Goal: Task Accomplishment & Management: Use online tool/utility

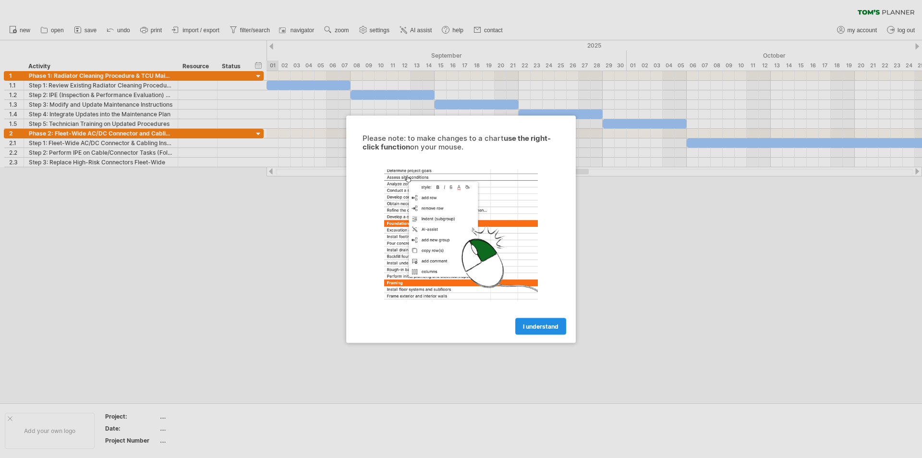
click at [549, 329] on span "I understand" at bounding box center [541, 325] width 36 height 7
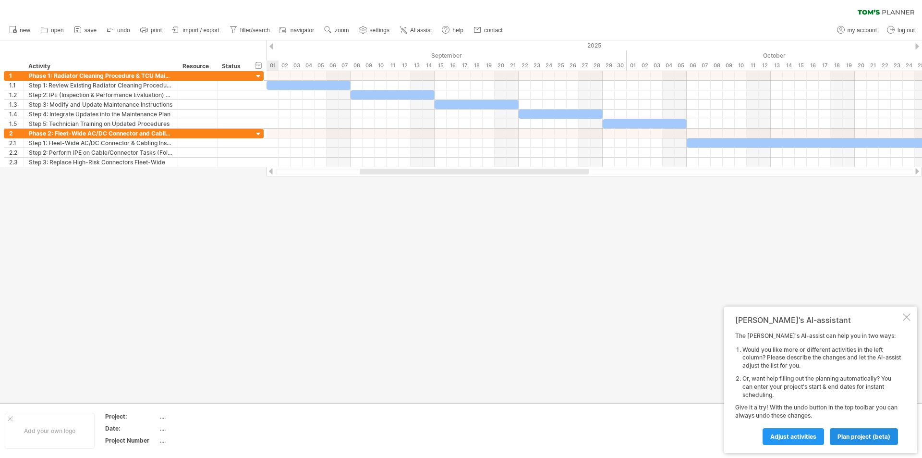
click at [845, 436] on span "plan project (beta)" at bounding box center [864, 436] width 53 height 7
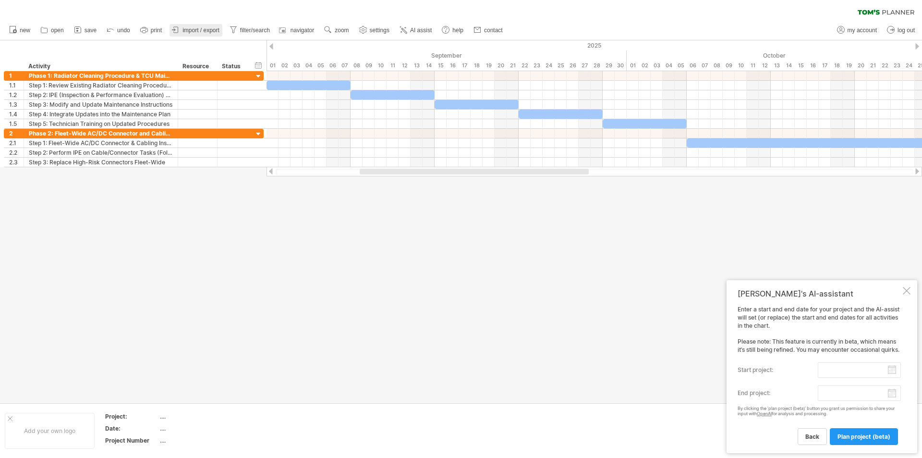
click at [204, 30] on span "import / export" at bounding box center [201, 30] width 37 height 7
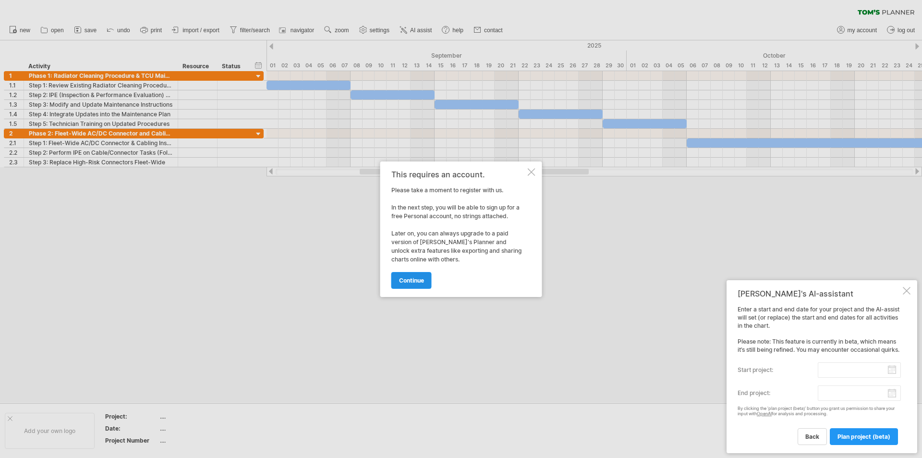
click at [420, 281] on span "continue" at bounding box center [411, 280] width 25 height 7
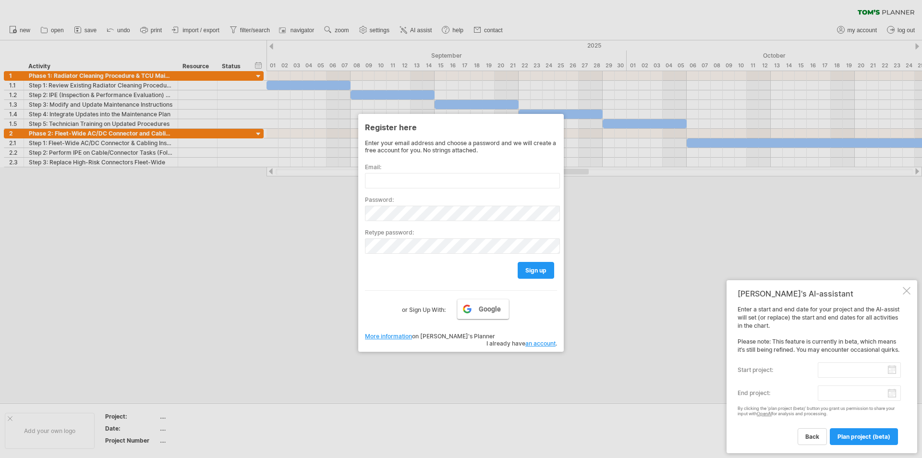
drag, startPoint x: 490, startPoint y: 310, endPoint x: 507, endPoint y: 311, distance: 16.9
click at [490, 311] on span "Google" at bounding box center [490, 309] width 22 height 8
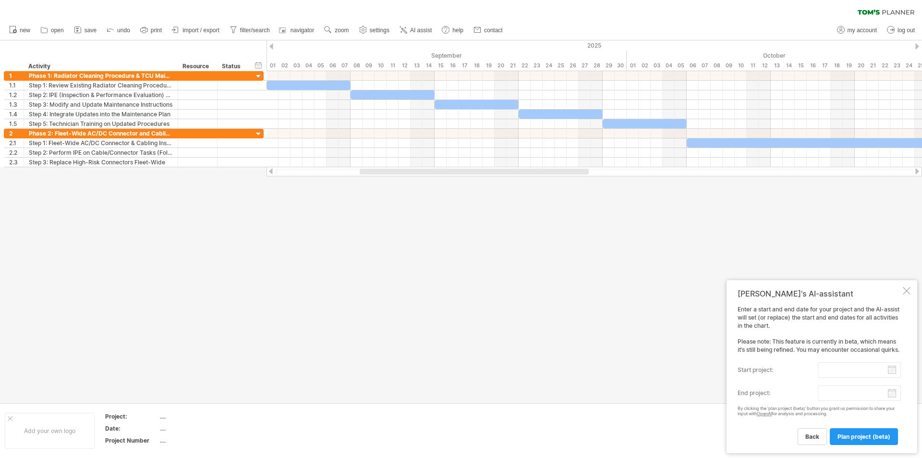
click at [907, 291] on div at bounding box center [907, 291] width 8 height 8
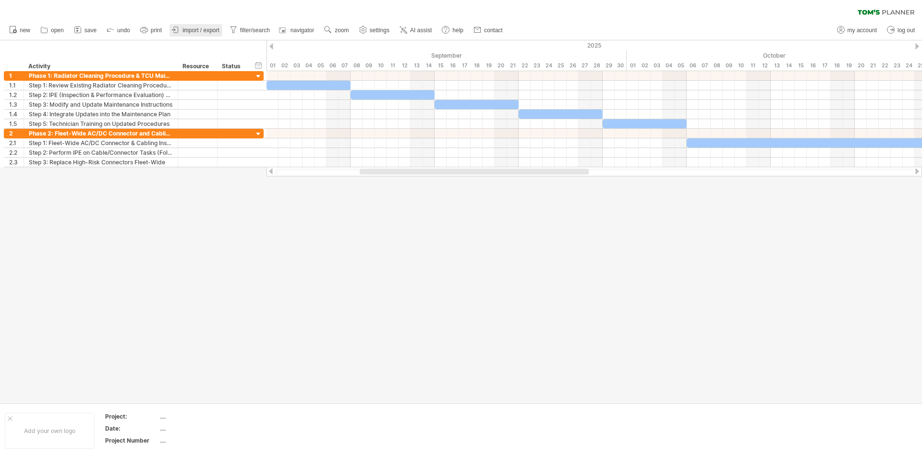
click at [208, 28] on span "import / export" at bounding box center [201, 30] width 37 height 7
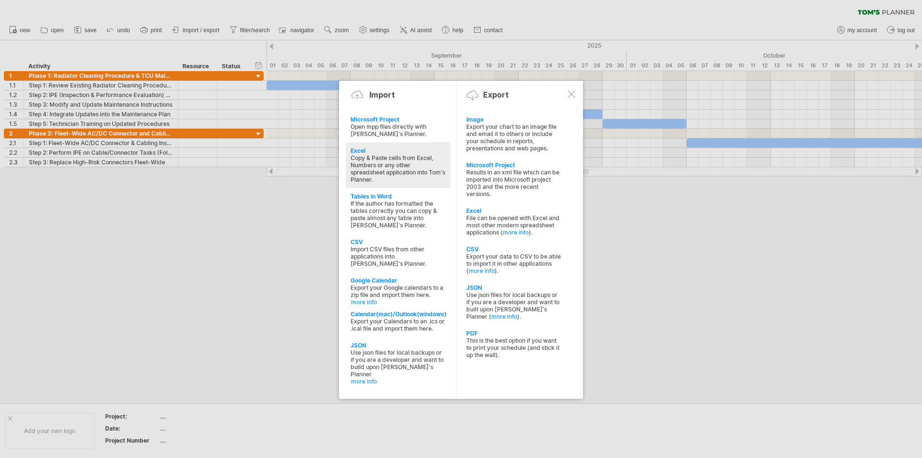
click at [361, 149] on div "Excel" at bounding box center [398, 150] width 95 height 7
type textarea "**********"
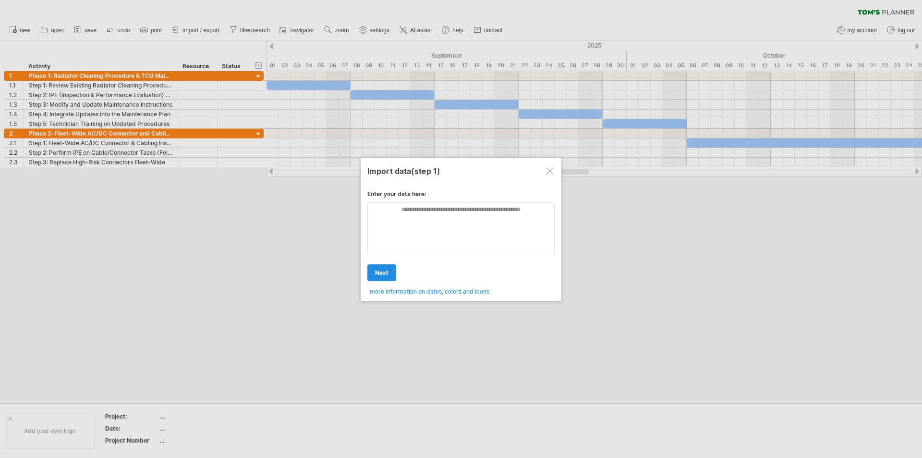
click at [382, 270] on span "next" at bounding box center [381, 272] width 13 height 7
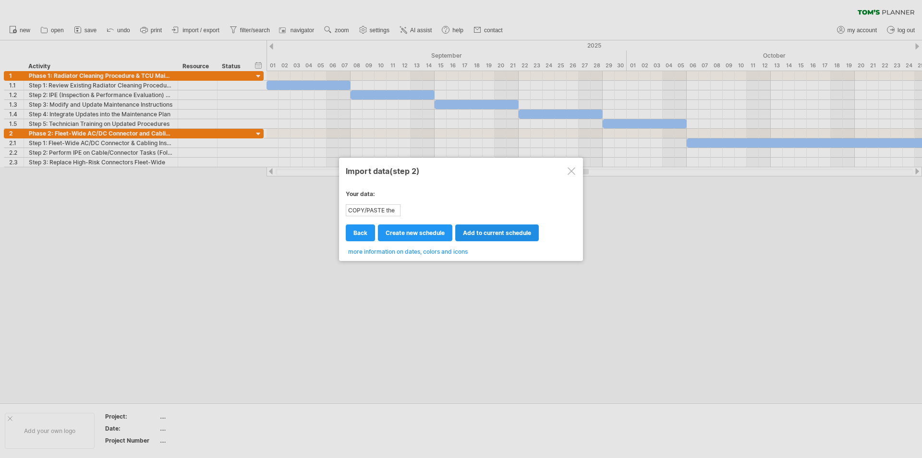
click at [468, 234] on span "add to current schedule" at bounding box center [497, 232] width 68 height 7
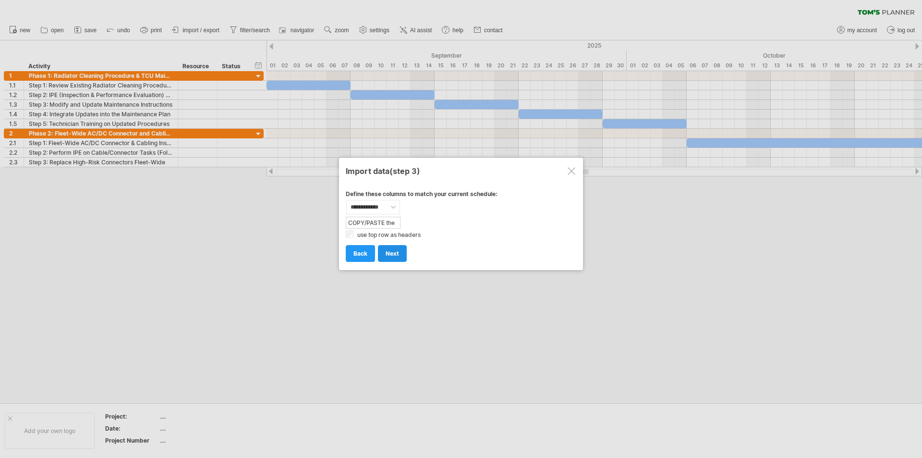
click at [398, 254] on span "next" at bounding box center [392, 253] width 13 height 7
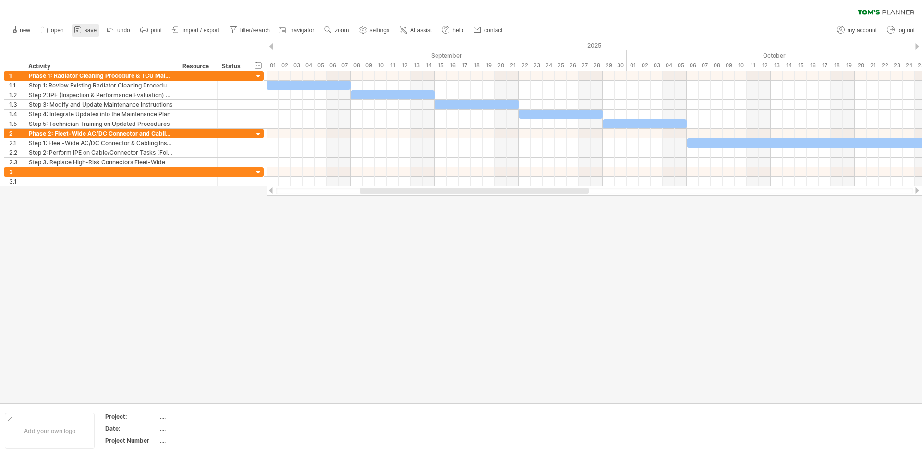
click at [84, 33] on link "save" at bounding box center [86, 30] width 28 height 12
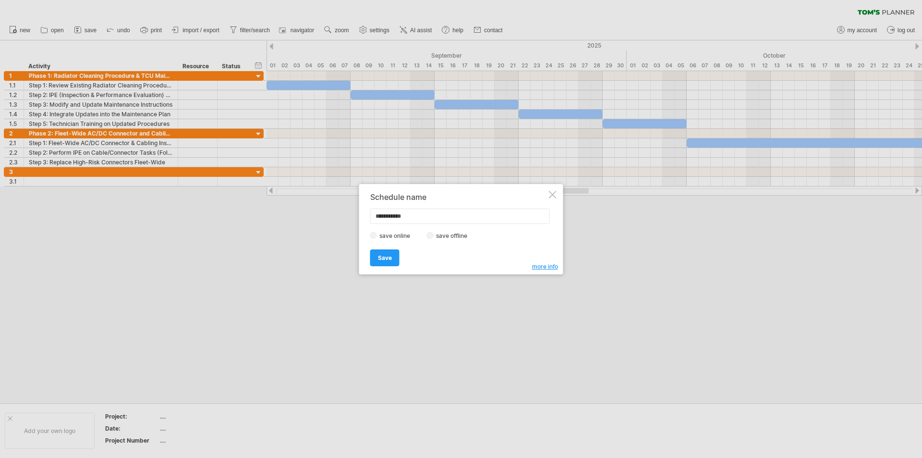
click at [552, 196] on div at bounding box center [553, 195] width 8 height 8
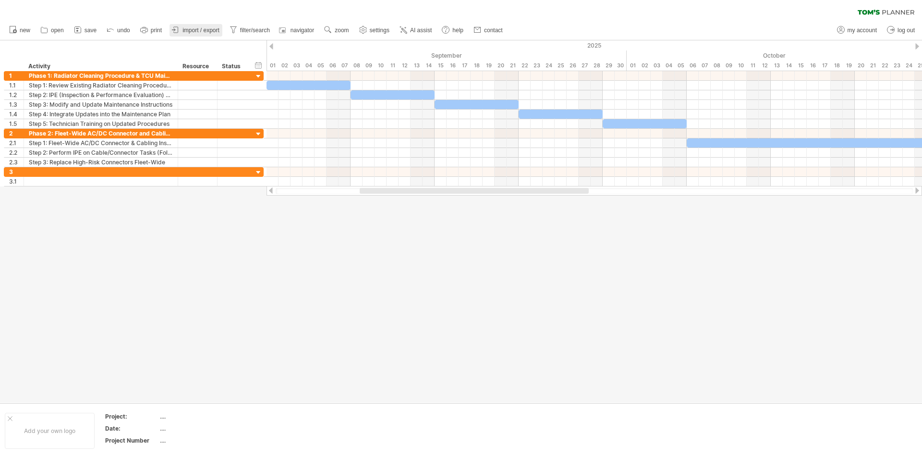
click at [201, 30] on span "import / export" at bounding box center [201, 30] width 37 height 7
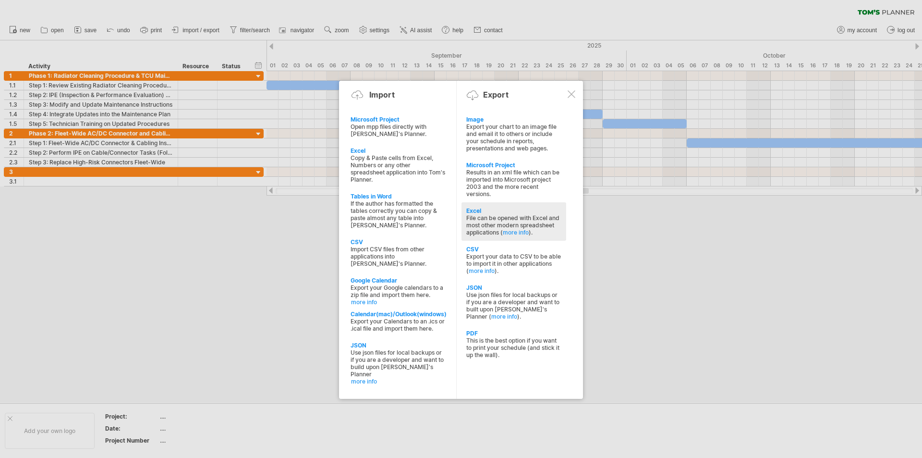
click at [478, 209] on div "Excel" at bounding box center [513, 210] width 95 height 7
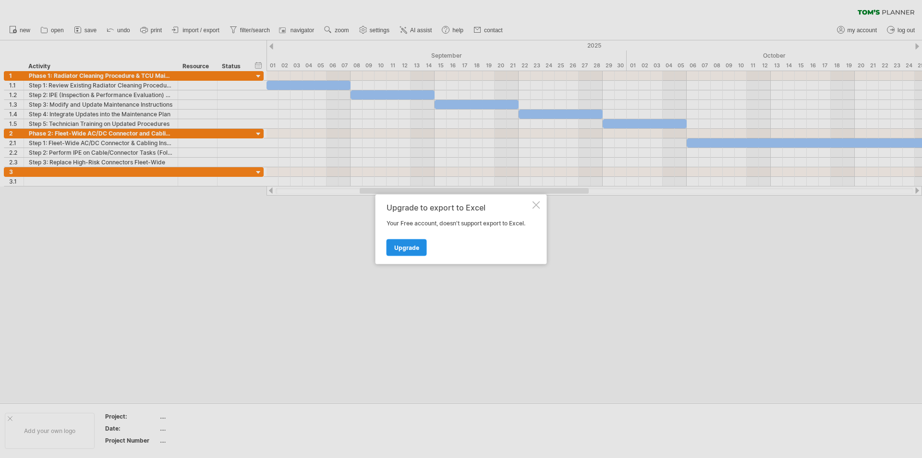
click at [408, 247] on span "Upgrade" at bounding box center [406, 247] width 25 height 7
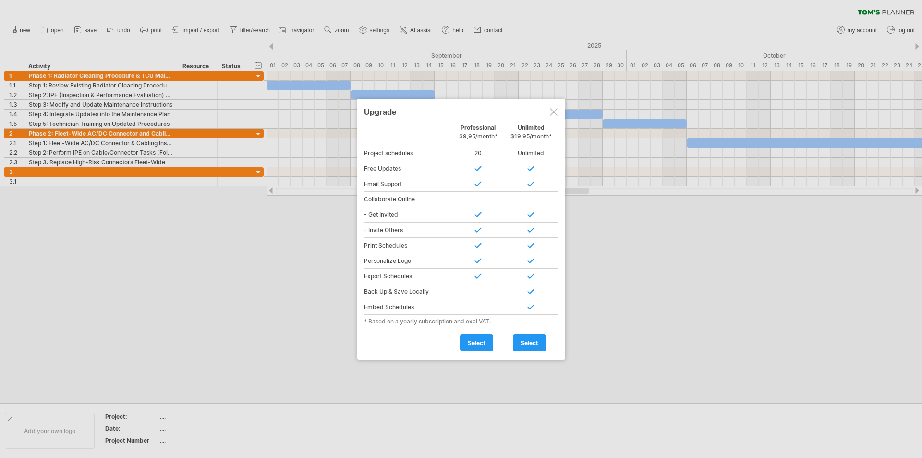
click at [554, 112] on div at bounding box center [554, 112] width 8 height 8
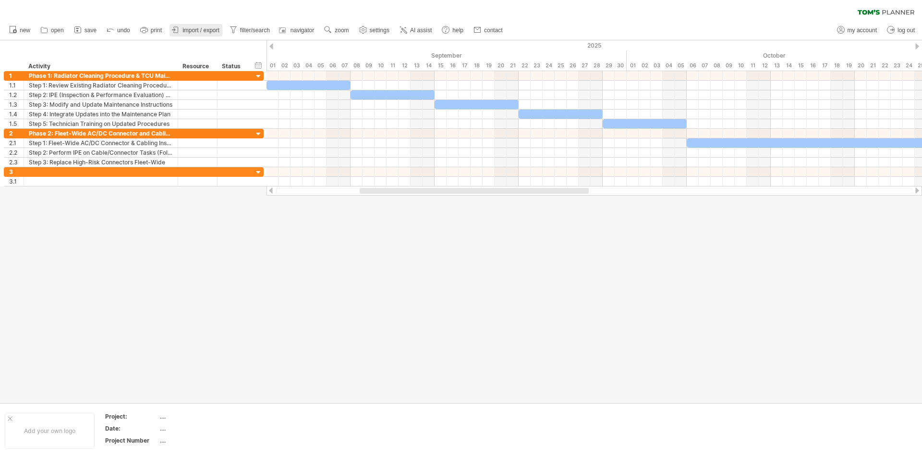
click at [206, 28] on span "import / export" at bounding box center [201, 30] width 37 height 7
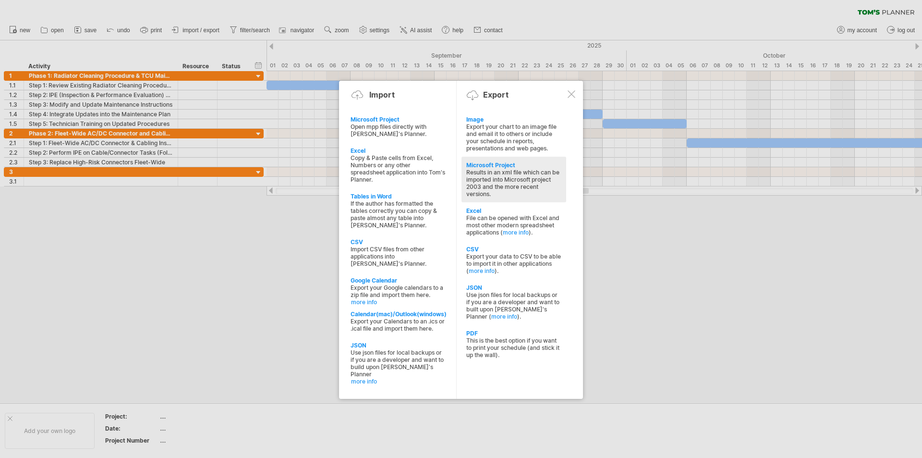
click at [508, 162] on div "Microsoft Project" at bounding box center [513, 164] width 95 height 7
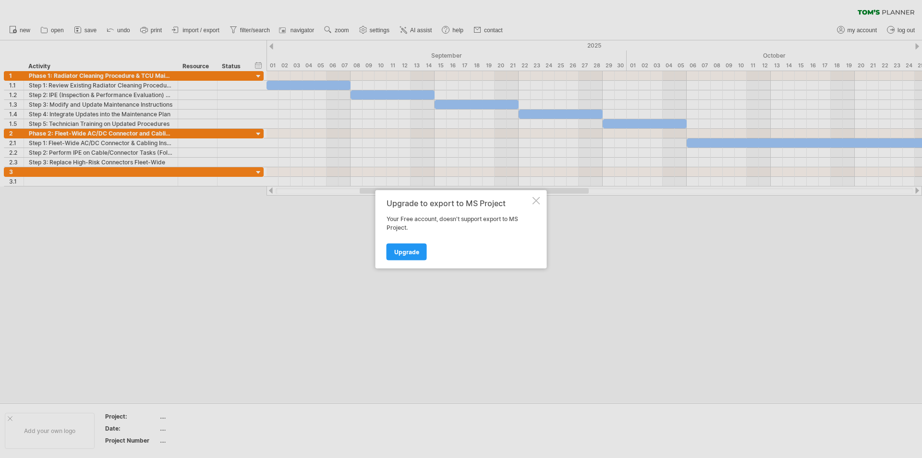
click at [534, 203] on div at bounding box center [537, 200] width 8 height 8
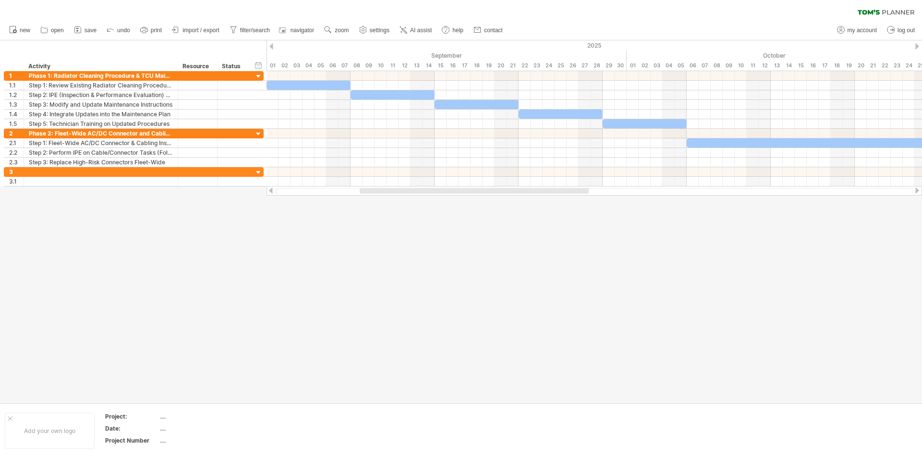
click at [207, 31] on span "import / export" at bounding box center [201, 30] width 37 height 7
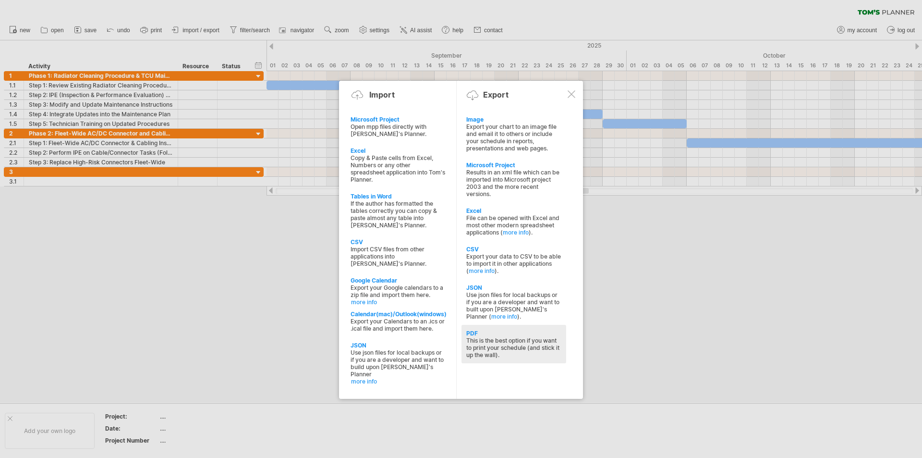
click at [473, 333] on div "PDF" at bounding box center [513, 333] width 95 height 7
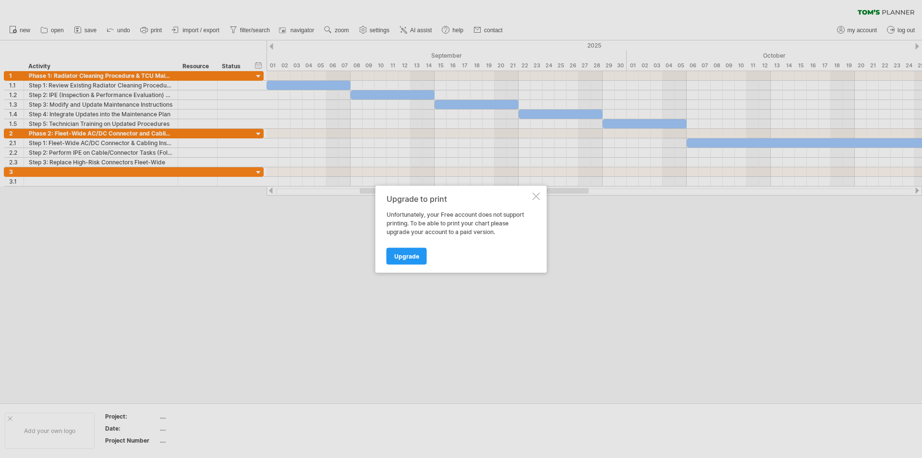
click at [538, 199] on div at bounding box center [537, 196] width 8 height 8
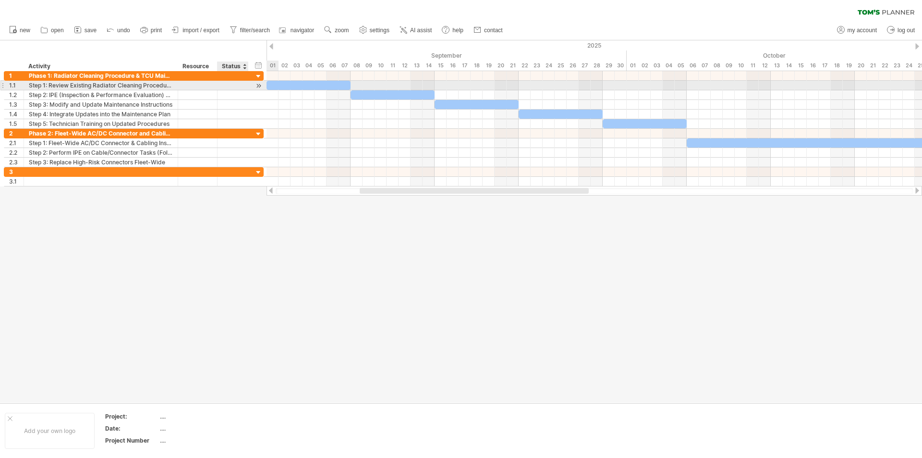
click at [261, 85] on div at bounding box center [258, 86] width 9 height 10
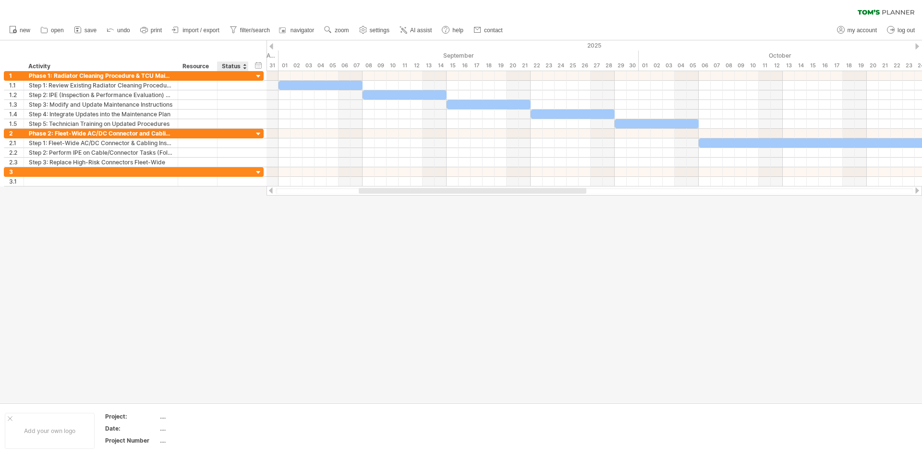
click at [245, 66] on div at bounding box center [245, 66] width 4 height 10
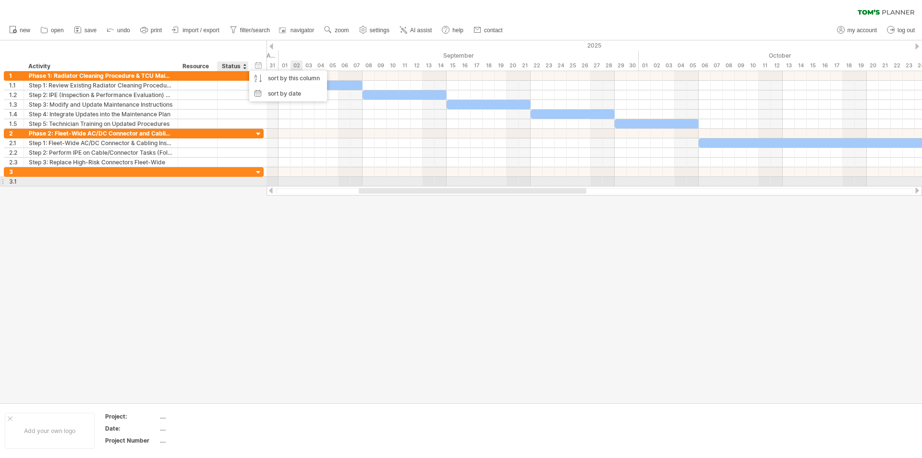
click at [299, 187] on div at bounding box center [595, 191] width 656 height 10
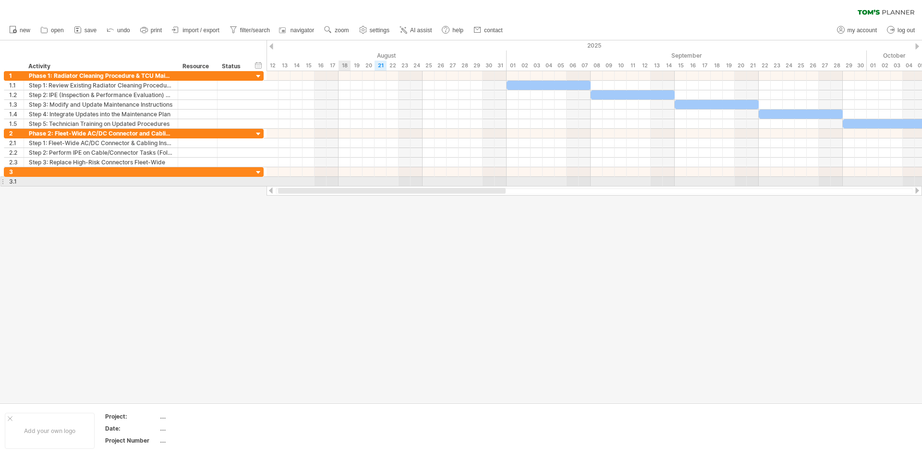
drag, startPoint x: 426, startPoint y: 191, endPoint x: 283, endPoint y: 153, distance: 147.6
click at [342, 178] on div "Trying to reach [DOMAIN_NAME] Connected again... 0% clear filter new 1" at bounding box center [461, 229] width 922 height 458
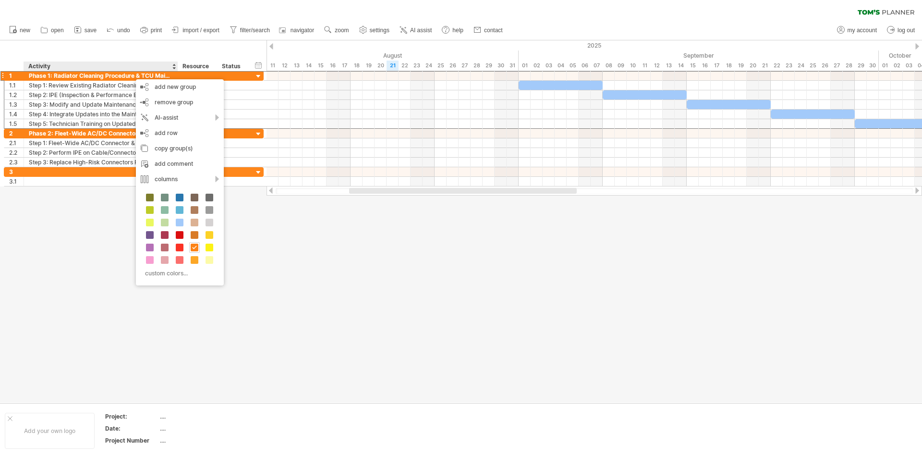
click at [427, 229] on div at bounding box center [461, 221] width 922 height 362
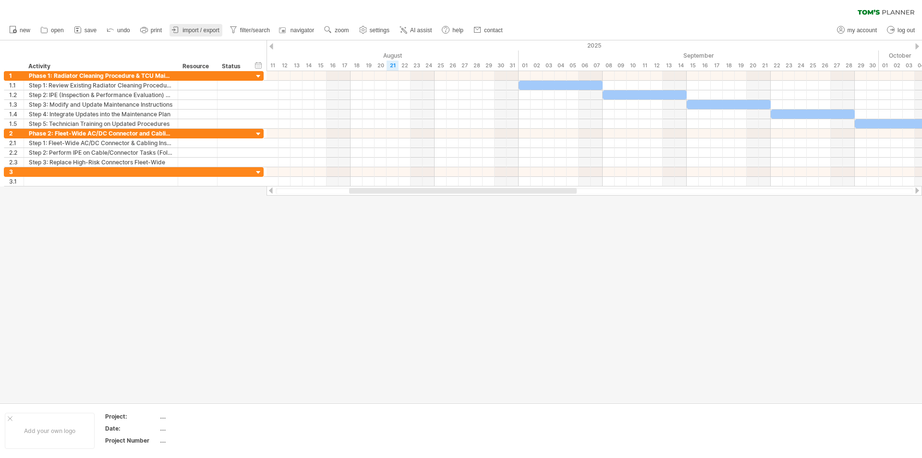
click at [208, 33] on span "import / export" at bounding box center [201, 30] width 37 height 7
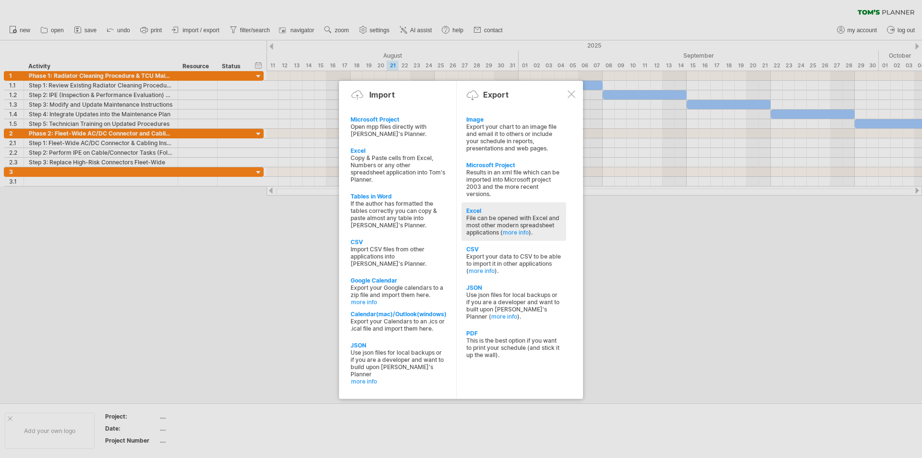
click at [478, 211] on div "Excel" at bounding box center [513, 210] width 95 height 7
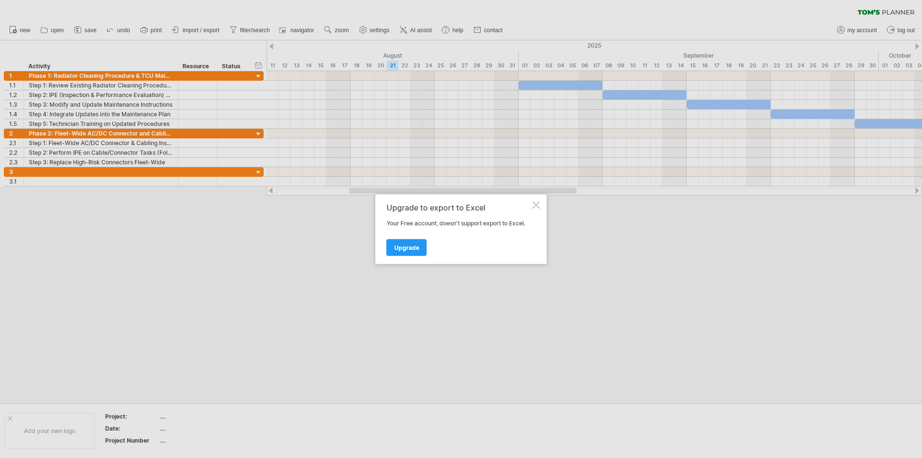
click at [540, 205] on div "Upgrade to export to Excel Your Free account, doesn't support export to Excel. …" at bounding box center [462, 229] width 172 height 70
click at [536, 207] on div at bounding box center [537, 205] width 8 height 8
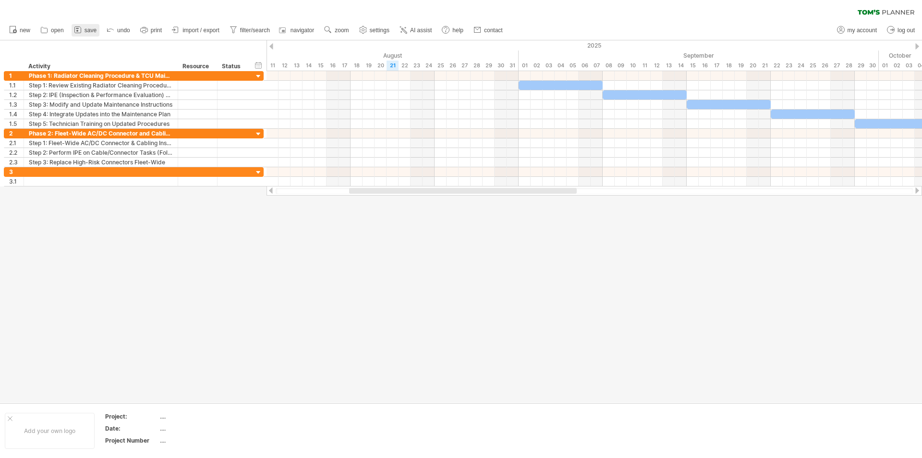
click at [92, 28] on span "save" at bounding box center [91, 30] width 12 height 7
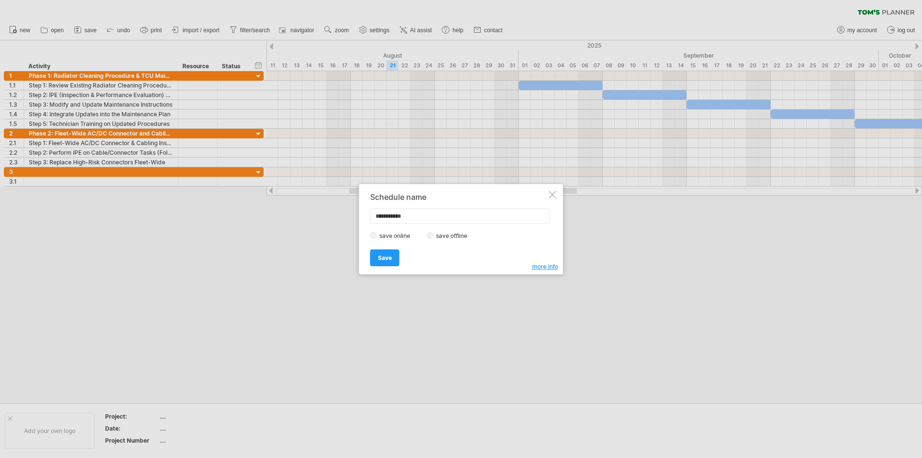
click at [435, 236] on label "save offline" at bounding box center [455, 235] width 42 height 7
click at [394, 256] on link "Save" at bounding box center [384, 257] width 29 height 17
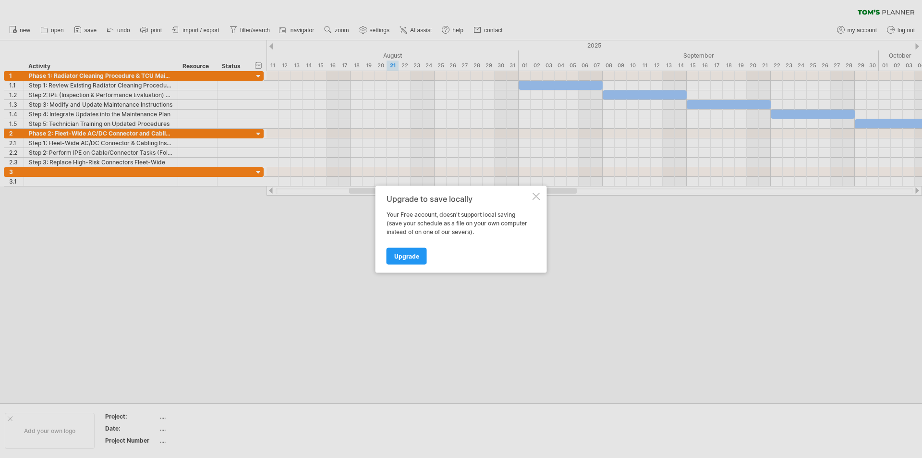
click at [535, 198] on div at bounding box center [537, 196] width 8 height 8
